Goal: Complete application form

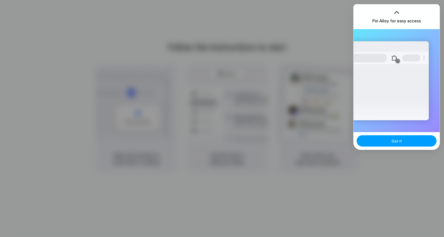
click at [386, 144] on button "Got it" at bounding box center [397, 140] width 80 height 11
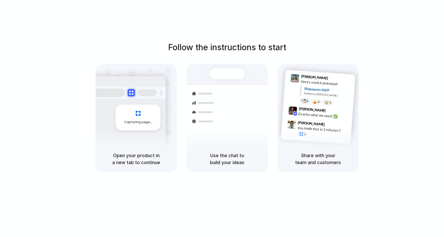
click at [203, 15] on div "Follow the instructions to start Capturing page Open your product in a new tab …" at bounding box center [227, 123] width 455 height 247
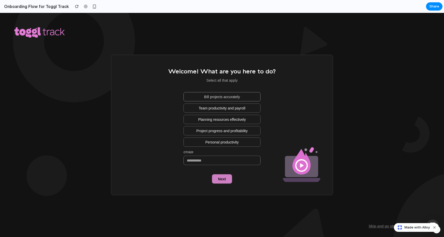
click at [232, 98] on span "Bill projects accurately" at bounding box center [222, 96] width 36 height 5
click at [232, 105] on button "Team productivity and payroll" at bounding box center [222, 107] width 77 height 9
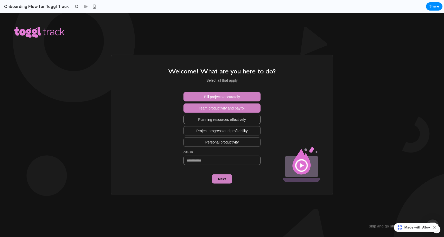
click at [229, 123] on button "Planning resources effectively" at bounding box center [222, 118] width 77 height 9
click at [229, 132] on span "Project progress and profitability" at bounding box center [221, 130] width 51 height 5
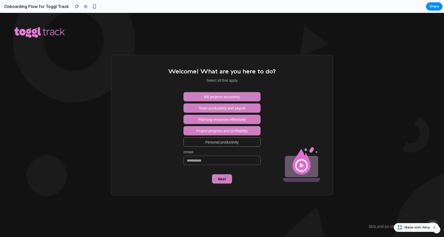
click at [229, 139] on span "Personal productivity" at bounding box center [221, 141] width 33 height 5
click at [224, 179] on span "Next" at bounding box center [222, 178] width 8 height 5
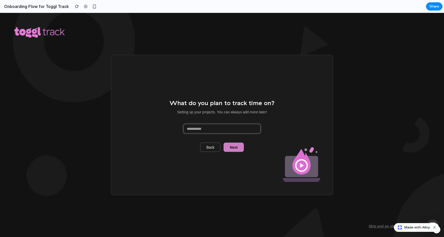
click at [229, 127] on input at bounding box center [222, 128] width 77 height 9
click at [232, 149] on button "Next" at bounding box center [234, 146] width 20 height 9
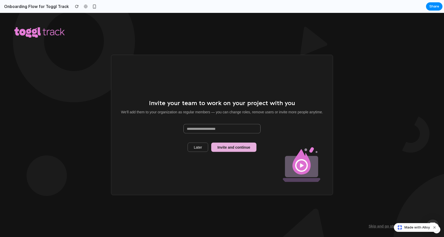
click at [227, 145] on span "Invite and continue" at bounding box center [234, 146] width 33 height 5
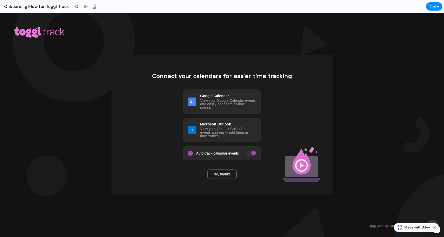
click at [249, 154] on div at bounding box center [251, 152] width 10 height 5
click at [253, 154] on div at bounding box center [253, 153] width 5 height 5
click at [219, 176] on span "No, thanks" at bounding box center [222, 173] width 17 height 5
